Goal: Information Seeking & Learning: Learn about a topic

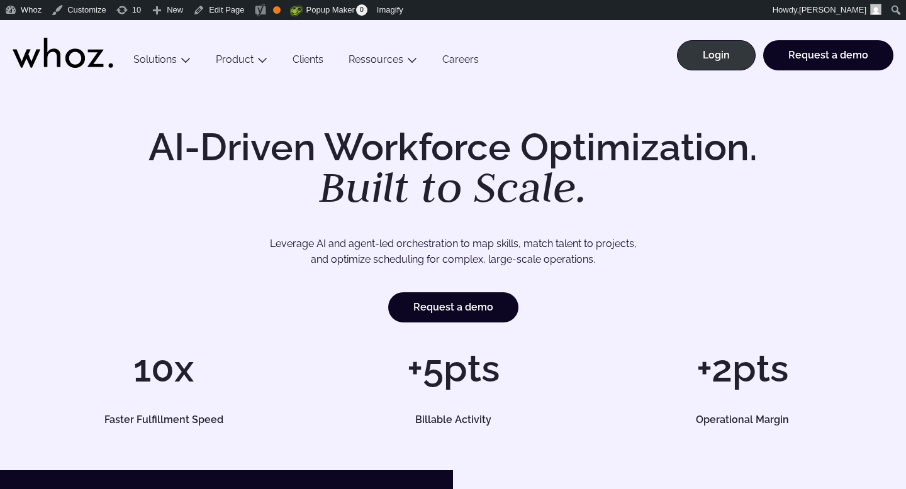
click at [297, 55] on link "Clients" at bounding box center [308, 61] width 56 height 17
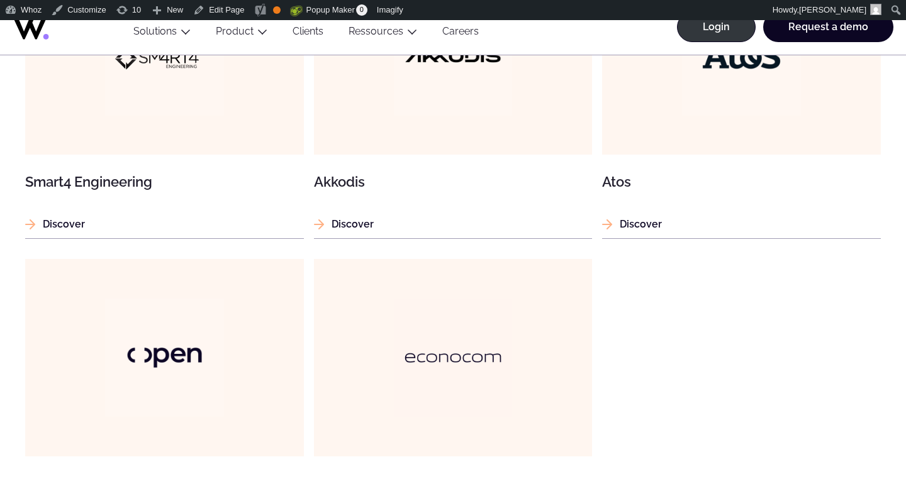
scroll to position [1295, 0]
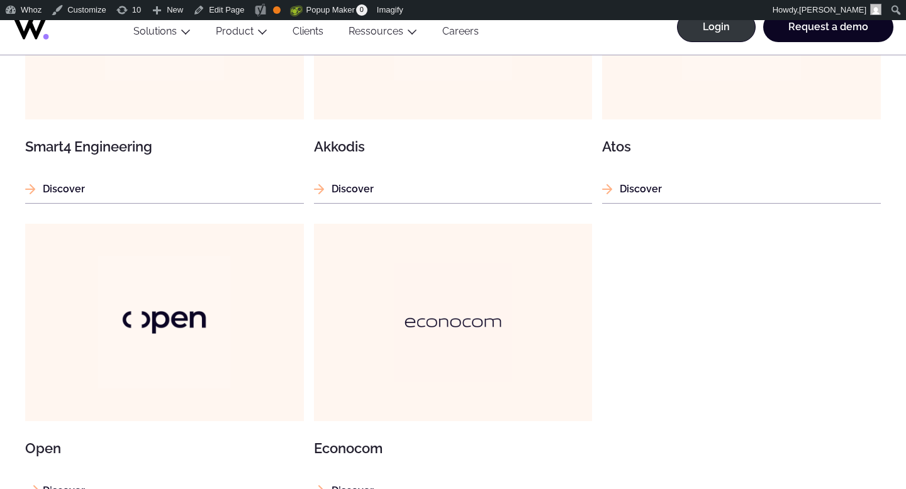
click at [226, 302] on img at bounding box center [163, 322] width 133 height 133
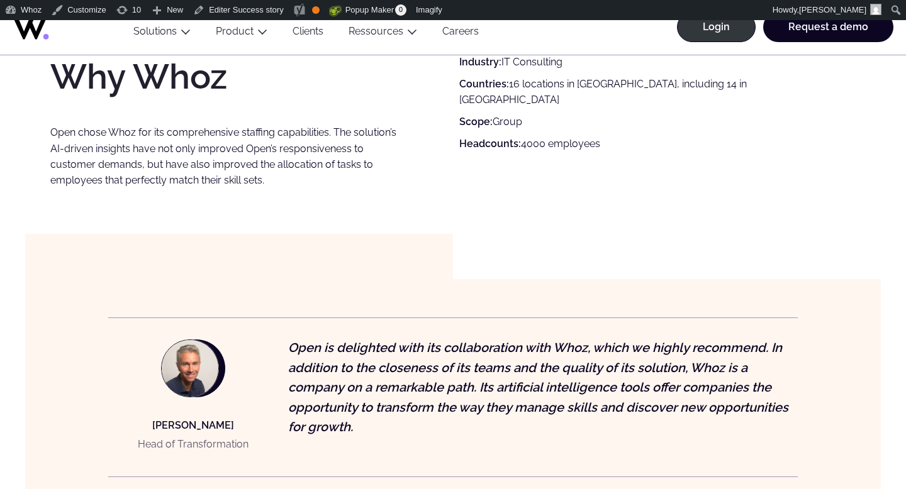
scroll to position [694, 0]
